Goal: Go to known website: Access a specific website the user already knows

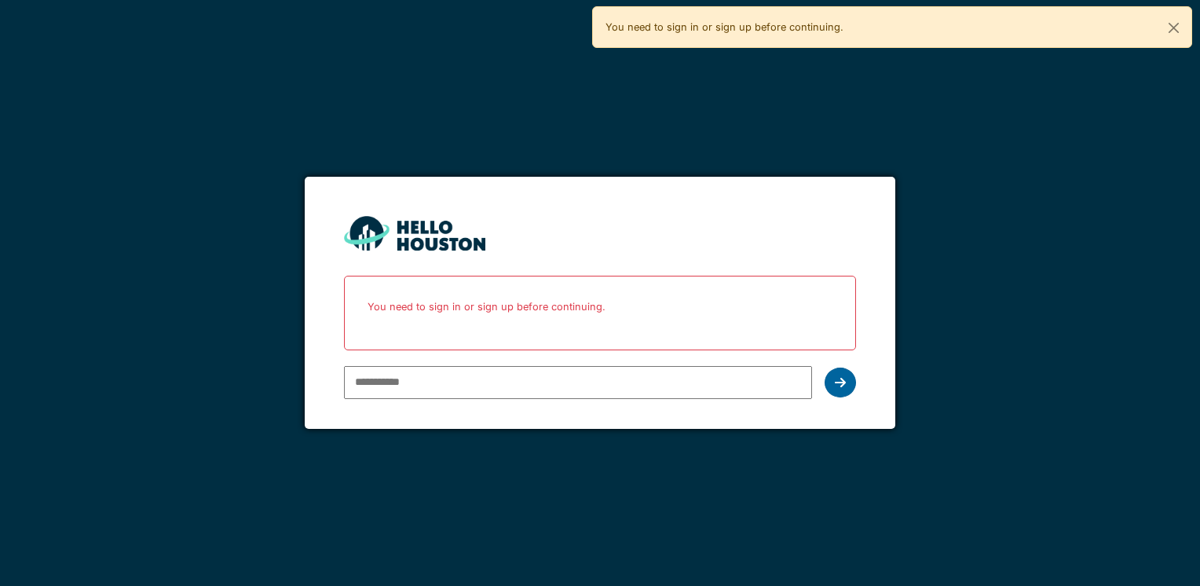
type input "**********"
click at [835, 379] on icon at bounding box center [840, 382] width 11 height 13
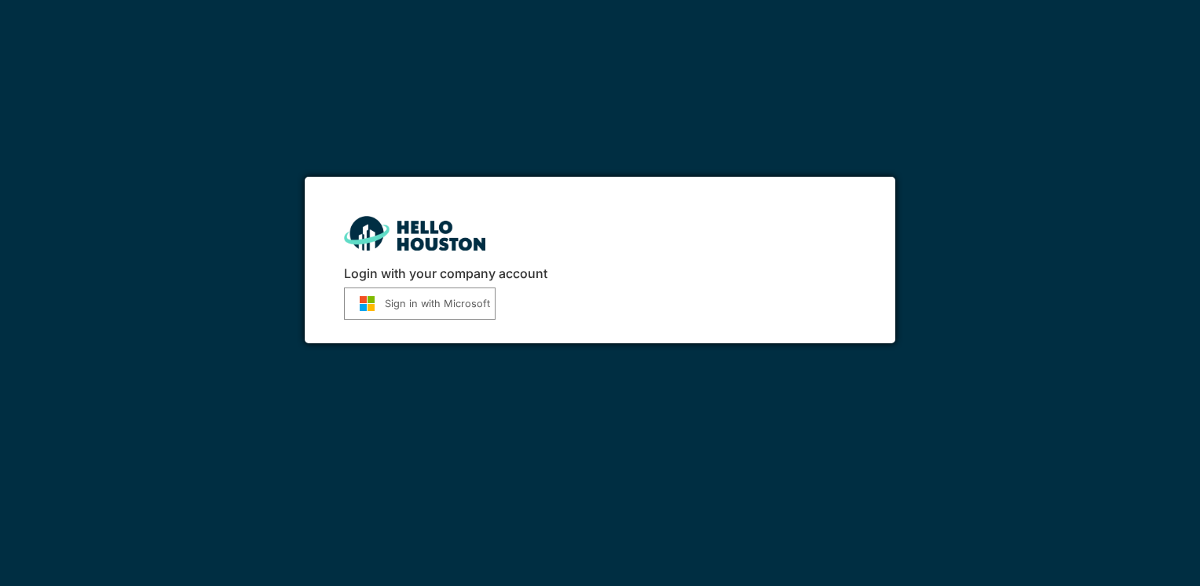
click at [410, 310] on button "Sign in with Microsoft" at bounding box center [420, 304] width 152 height 32
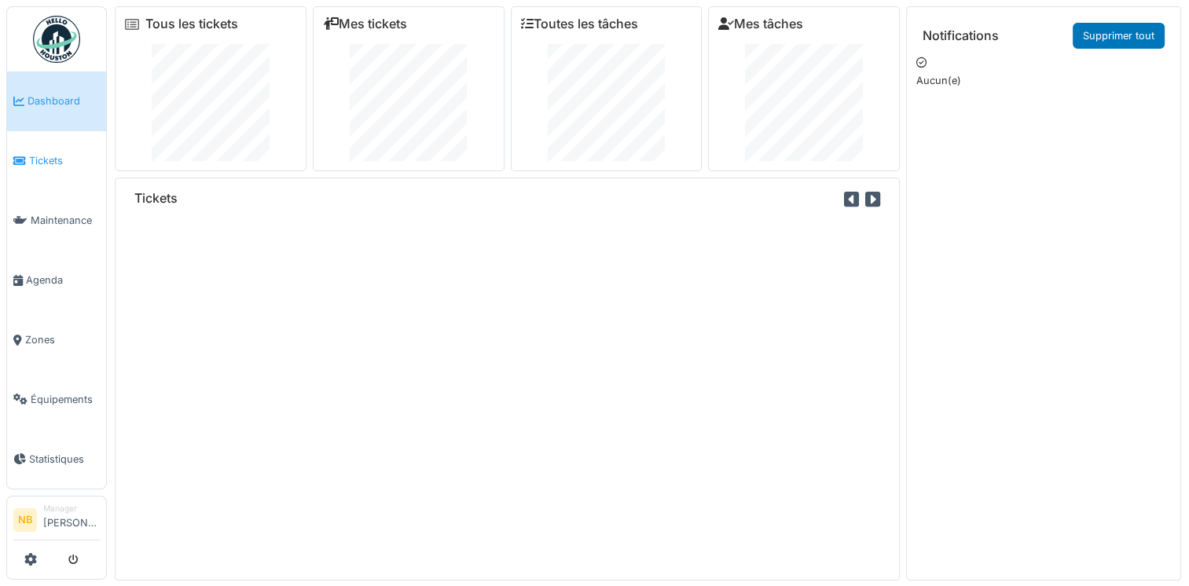
drag, startPoint x: 50, startPoint y: 167, endPoint x: 38, endPoint y: 172, distance: 13.0
click at [53, 168] on link "Tickets" at bounding box center [56, 161] width 99 height 60
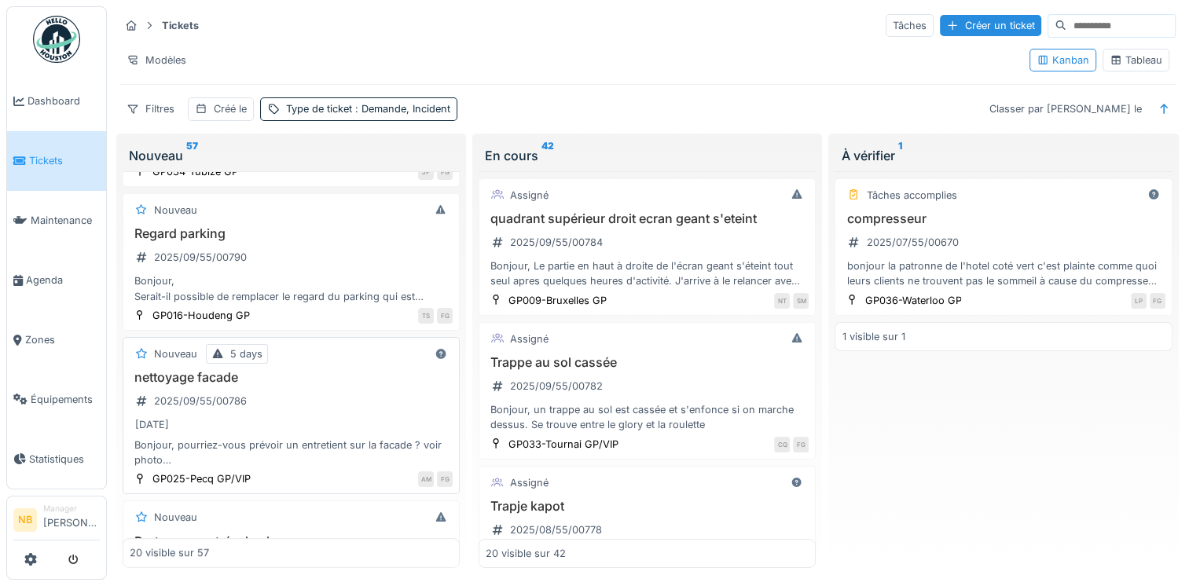
scroll to position [733, 0]
